Goal: Navigation & Orientation: Find specific page/section

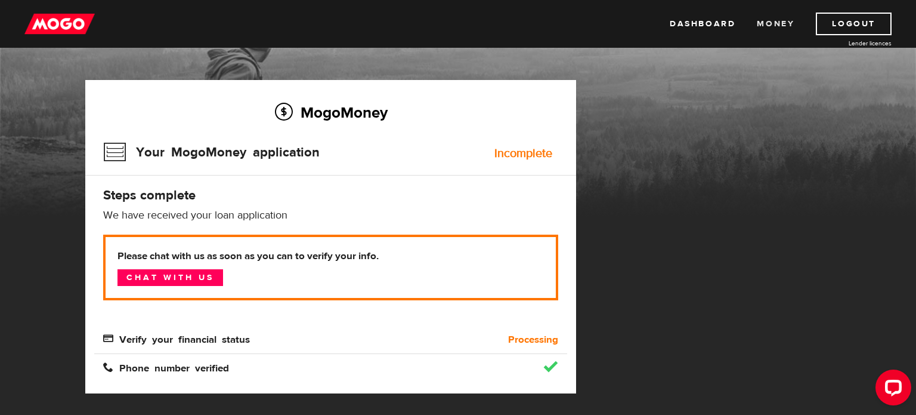
click at [766, 17] on link "Money" at bounding box center [776, 24] width 38 height 23
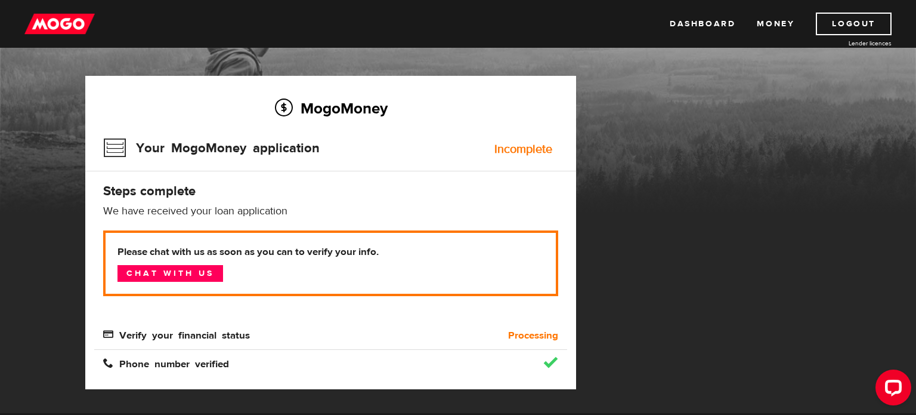
scroll to position [58, 0]
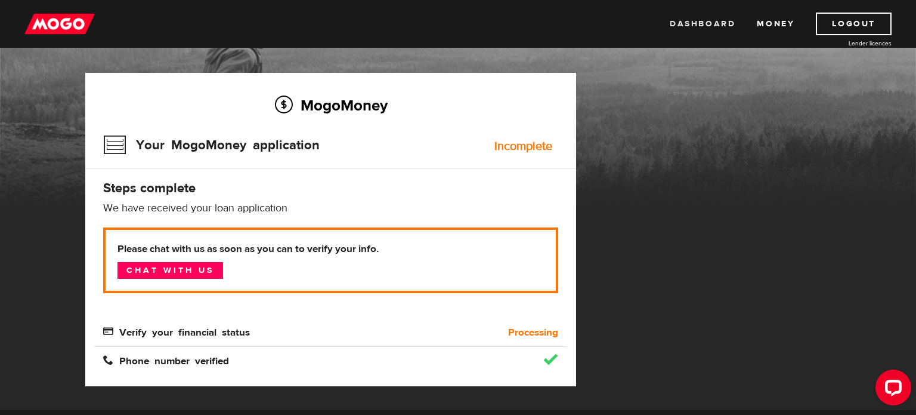
click at [688, 16] on link "Dashboard" at bounding box center [703, 24] width 66 height 23
